Goal: Check status: Check status

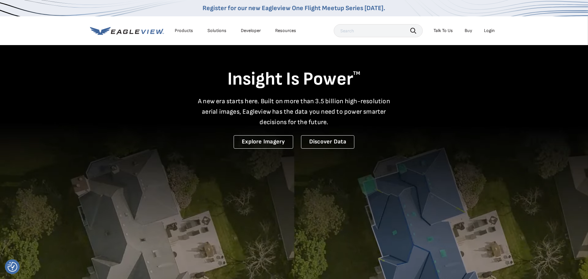
click at [464, 31] on div "Login" at bounding box center [489, 31] width 11 height 6
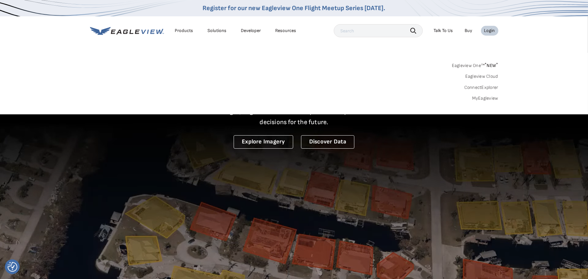
click at [464, 100] on link "MyEagleview" at bounding box center [485, 99] width 26 height 6
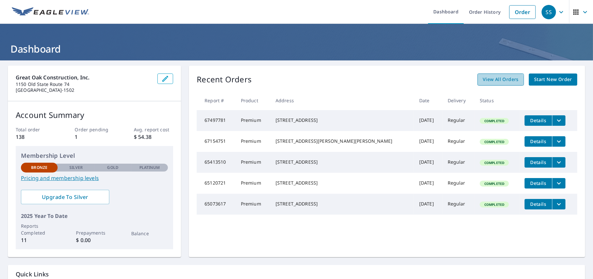
click at [487, 83] on span "View All Orders" at bounding box center [501, 80] width 36 height 8
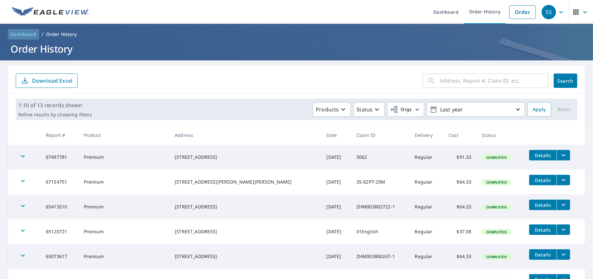
click at [14, 34] on span "Dashboard" at bounding box center [23, 34] width 26 height 7
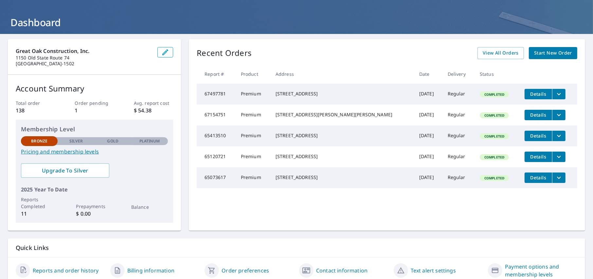
scroll to position [53, 0]
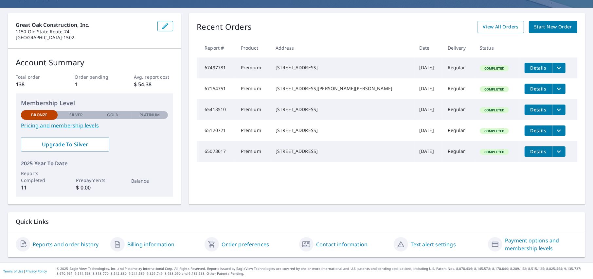
click at [77, 242] on link "Reports and order history" at bounding box center [66, 245] width 66 height 8
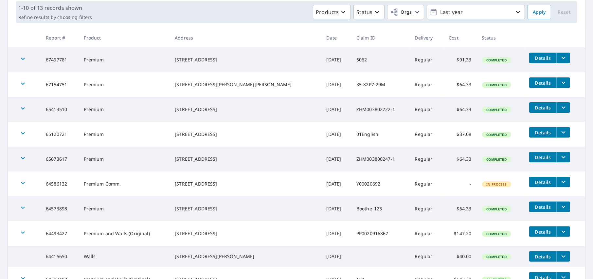
scroll to position [98, 0]
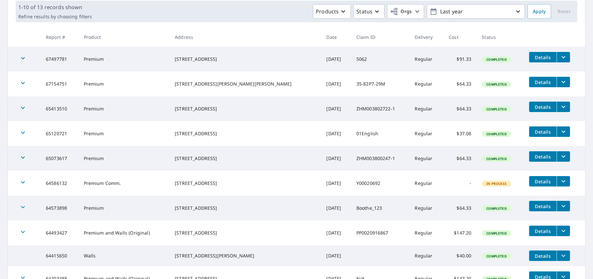
click at [559, 182] on button "filesDropdownBtn-64586132" at bounding box center [563, 181] width 13 height 10
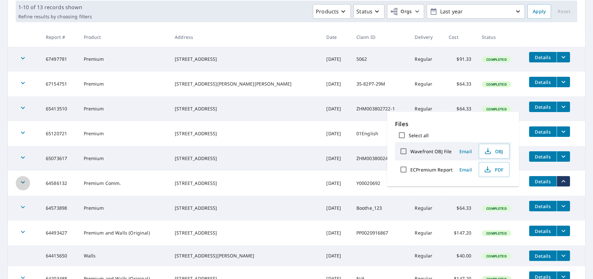
click at [23, 183] on icon "button" at bounding box center [23, 183] width 8 height 8
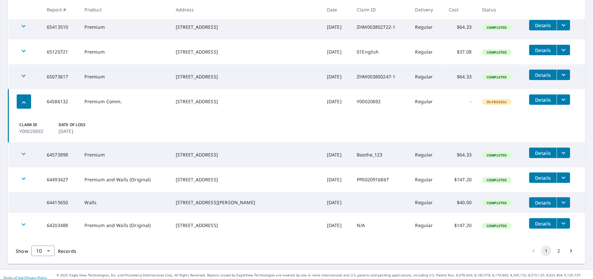
scroll to position [189, 0]
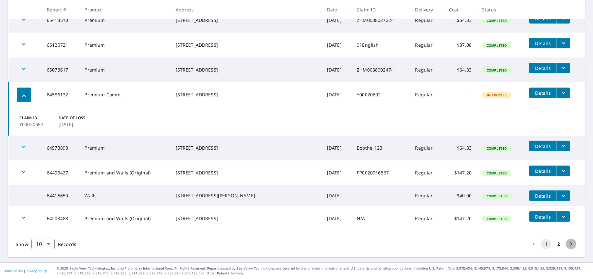
click at [570, 244] on icon "Go to next page" at bounding box center [571, 244] width 2 height 3
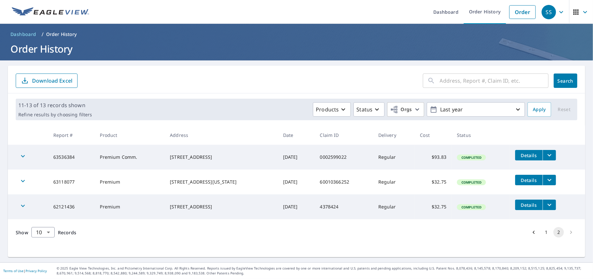
click at [530, 231] on icon "Go to previous page" at bounding box center [533, 232] width 7 height 7
